Goal: Navigation & Orientation: Go to known website

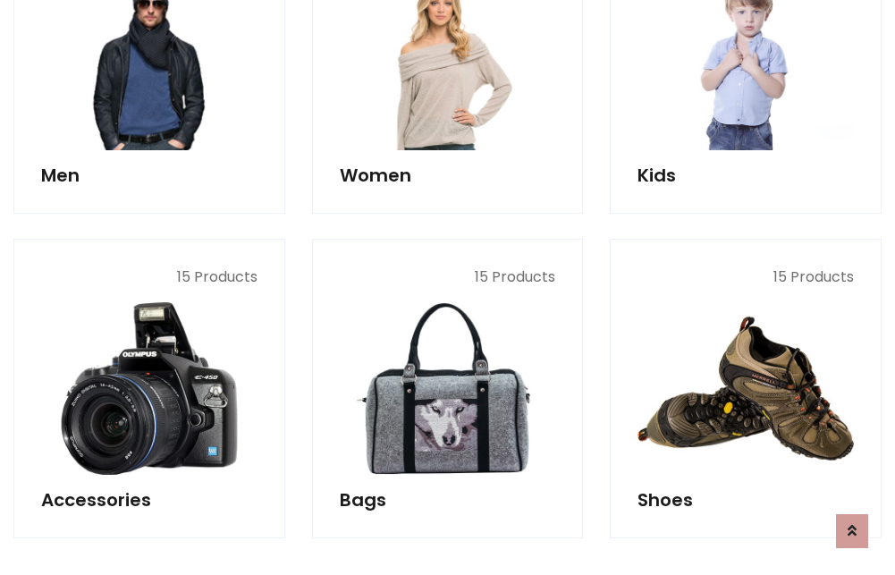
scroll to position [598, 0]
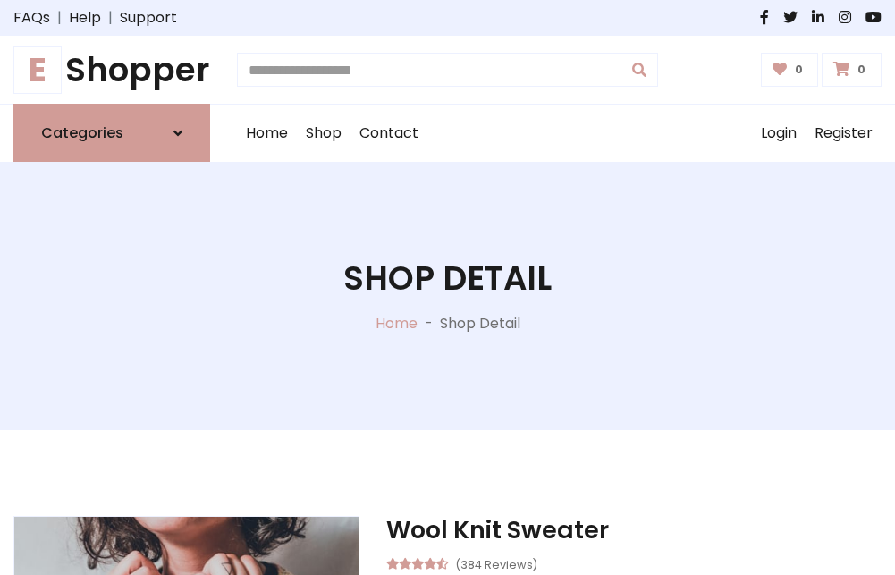
click at [112, 70] on h1 "E Shopper" at bounding box center [111, 69] width 197 height 39
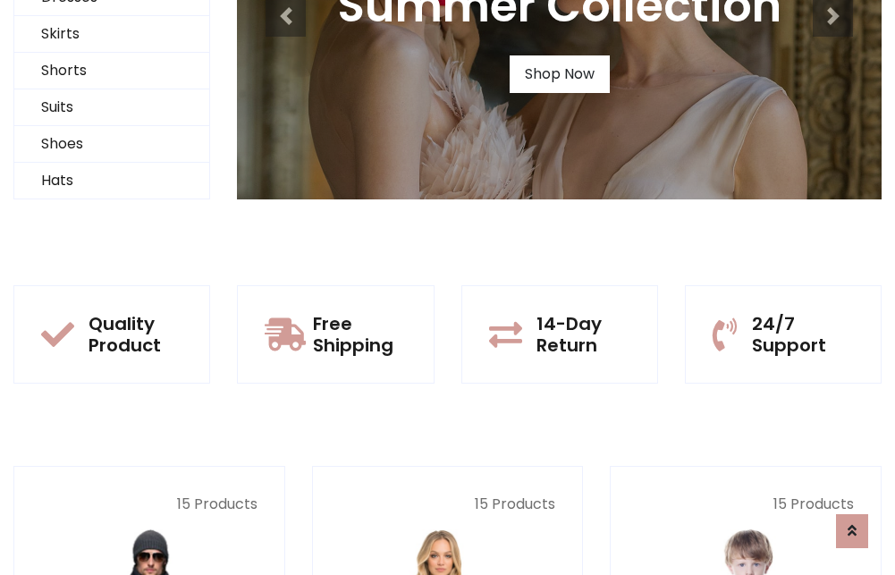
scroll to position [173, 0]
